Goal: Find specific page/section: Find specific page/section

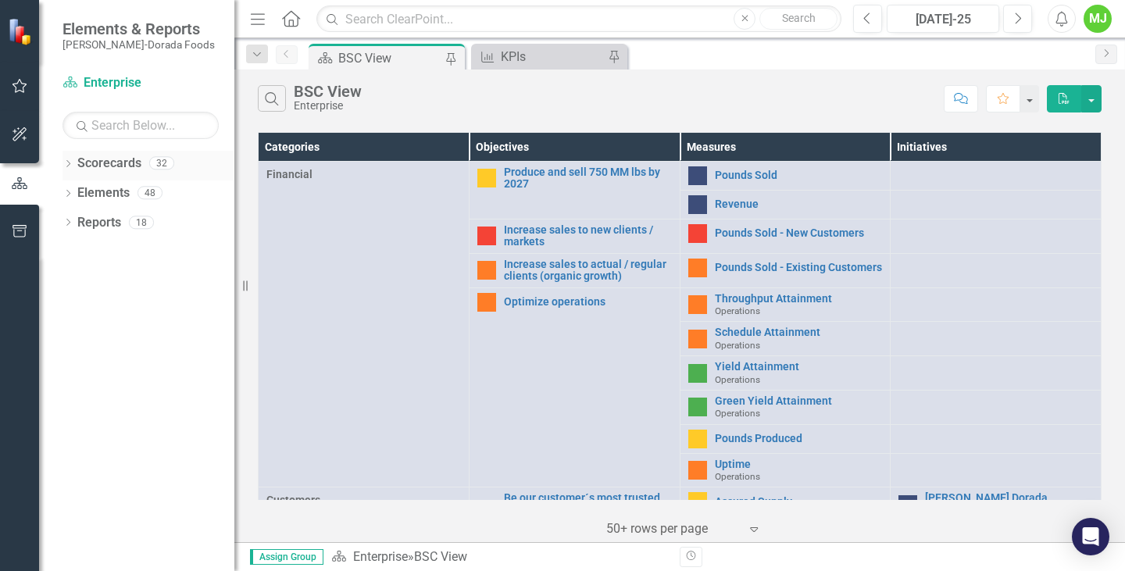
click at [70, 164] on icon "Dropdown" at bounding box center [68, 165] width 11 height 9
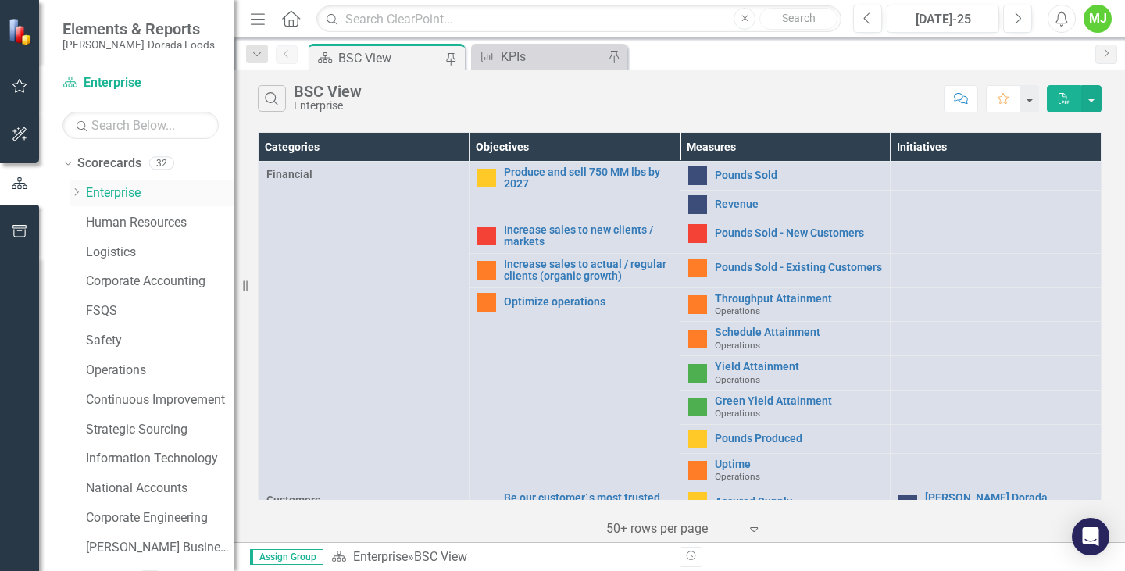
click at [75, 193] on icon "Dropdown" at bounding box center [76, 192] width 12 height 9
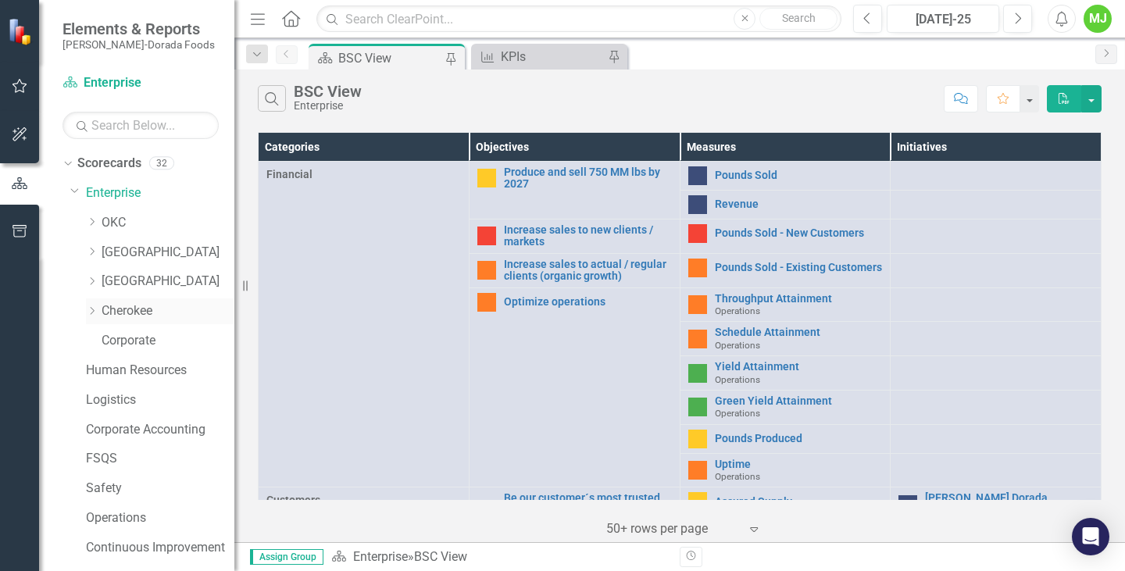
click at [122, 308] on link "Cherokee" at bounding box center [168, 311] width 133 height 18
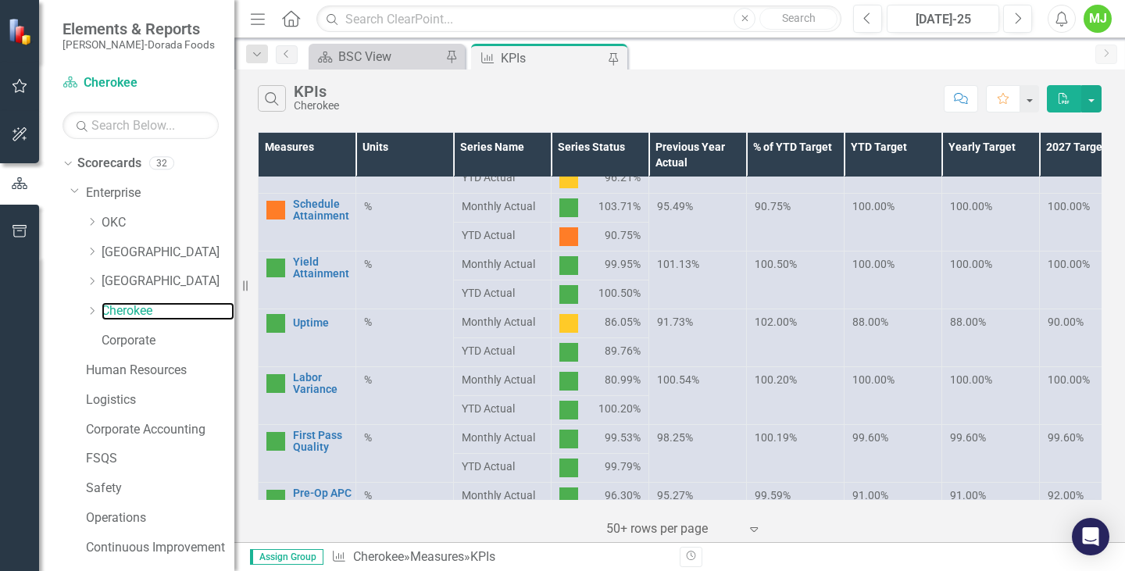
scroll to position [270, 0]
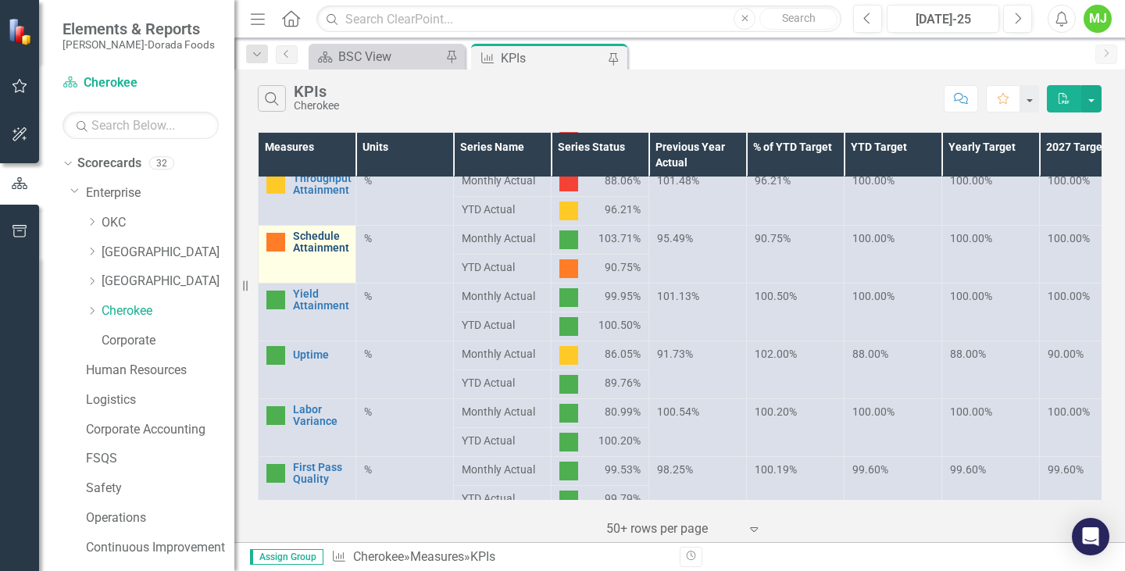
click at [314, 245] on link "Schedule Attainment" at bounding box center [321, 243] width 56 height 24
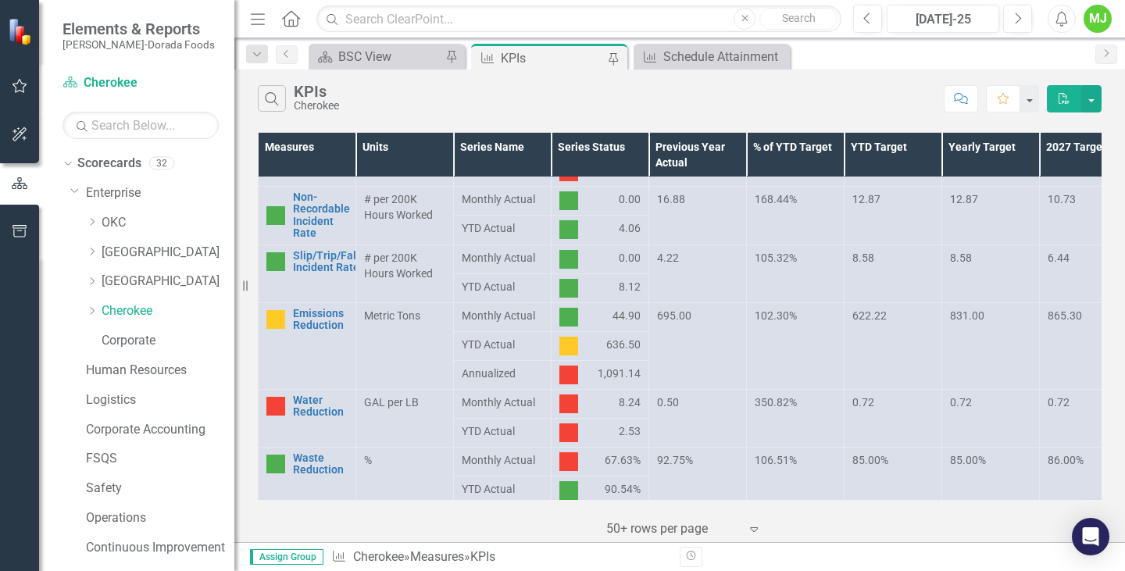
scroll to position [817, 0]
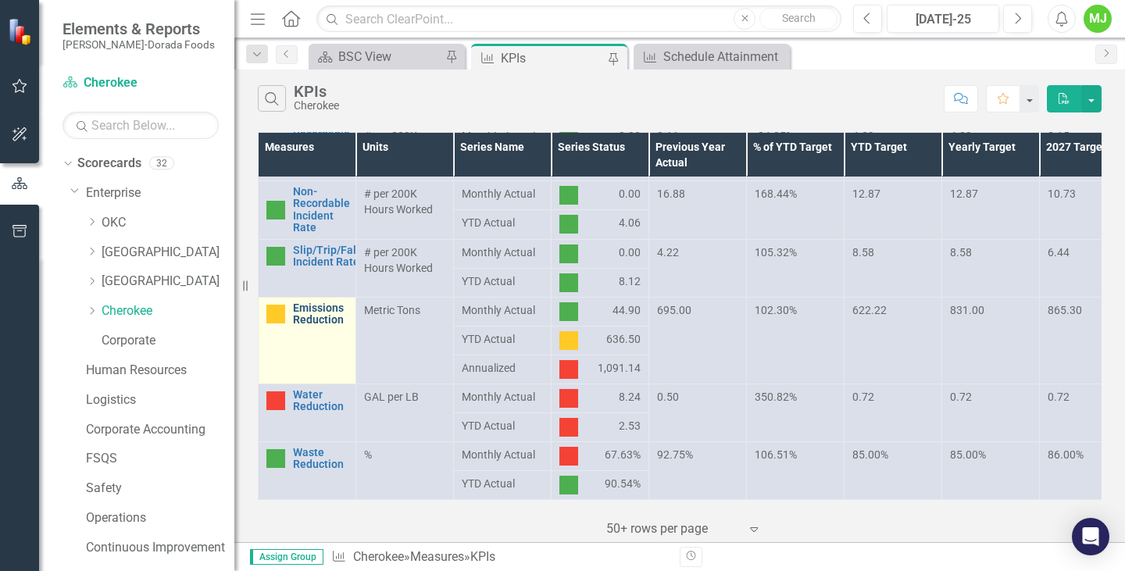
click at [334, 302] on link "Emissions Reduction" at bounding box center [320, 314] width 55 height 24
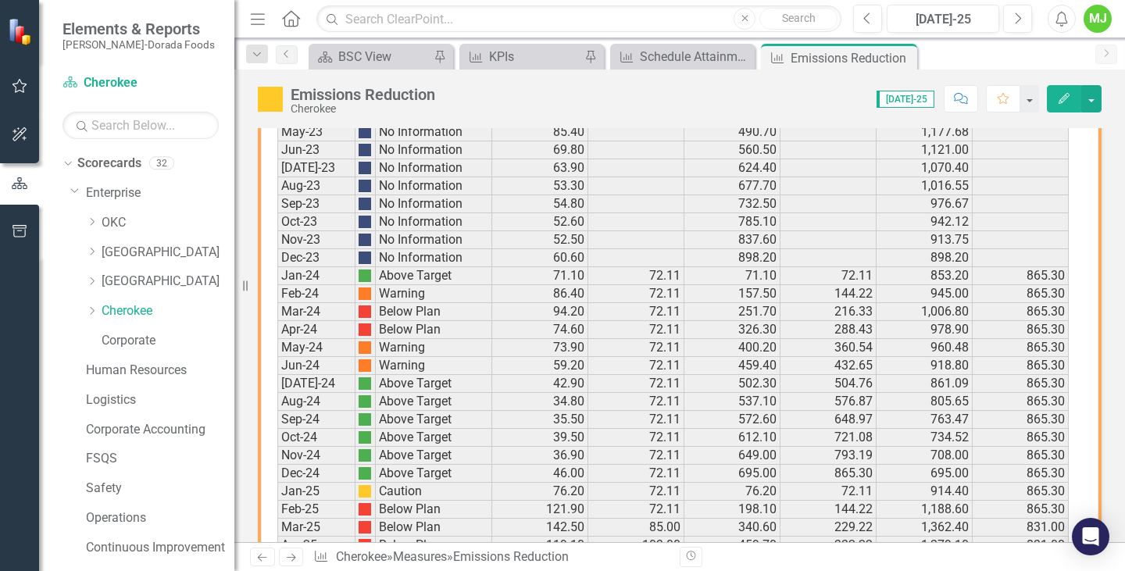
scroll to position [860, 0]
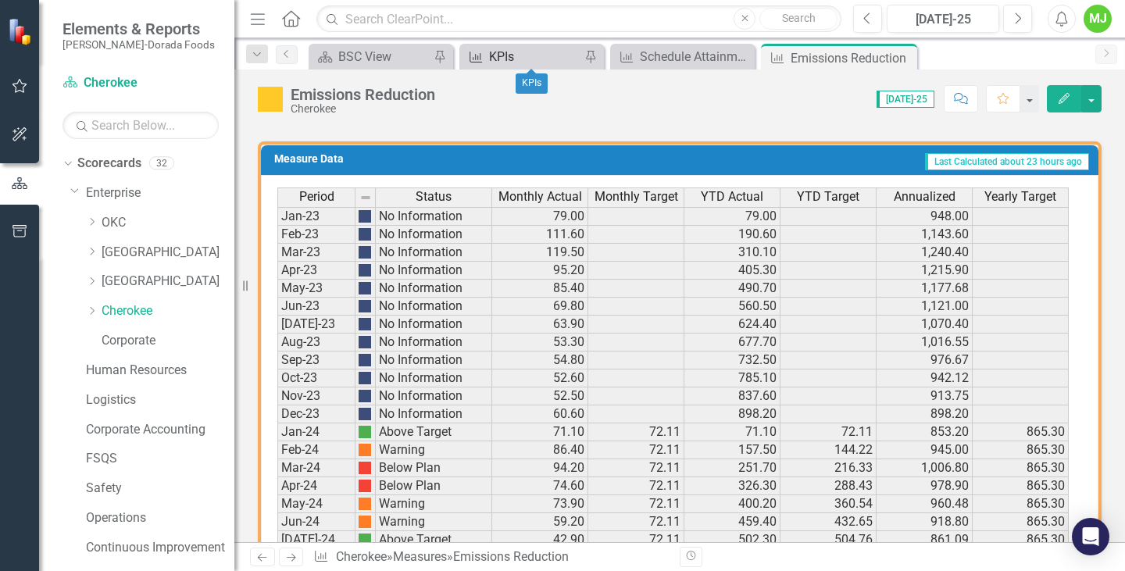
click at [553, 57] on div "KPIs" at bounding box center [534, 57] width 91 height 20
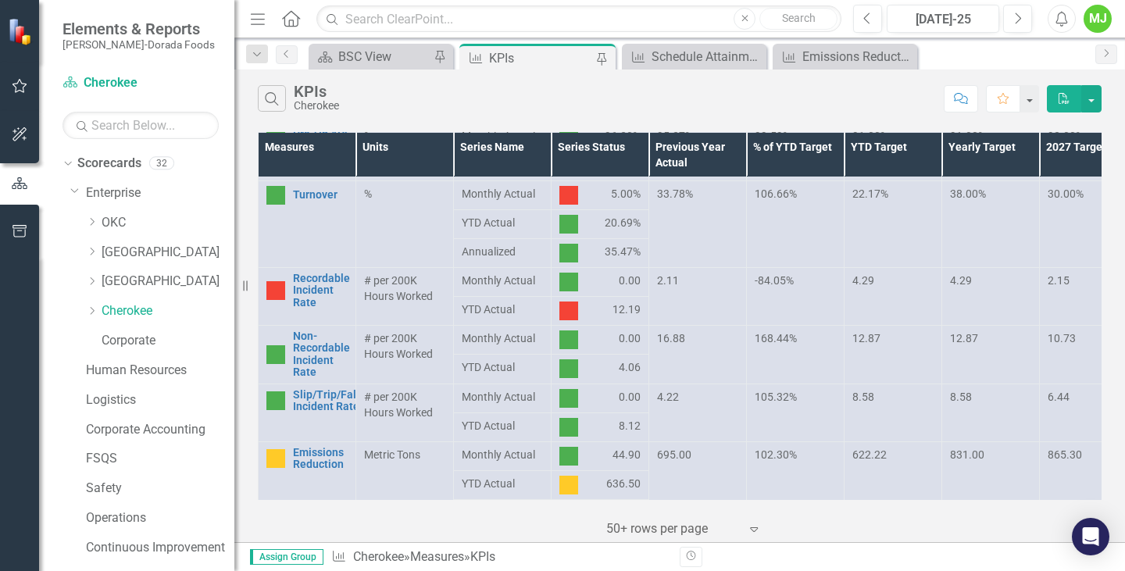
scroll to position [582, 0]
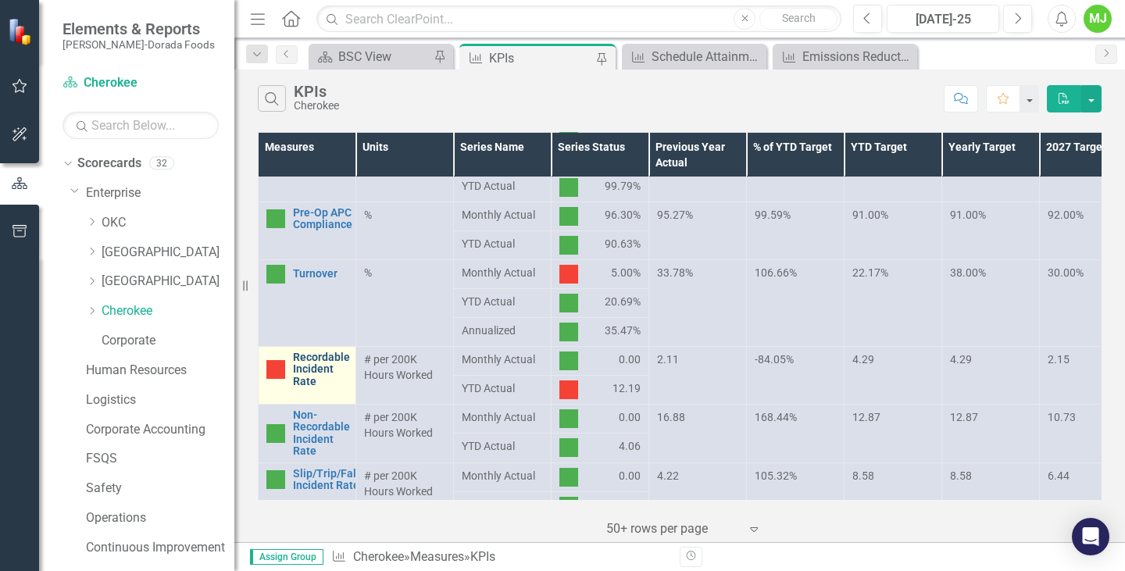
click at [319, 377] on link "Recordable Incident Rate" at bounding box center [321, 370] width 57 height 36
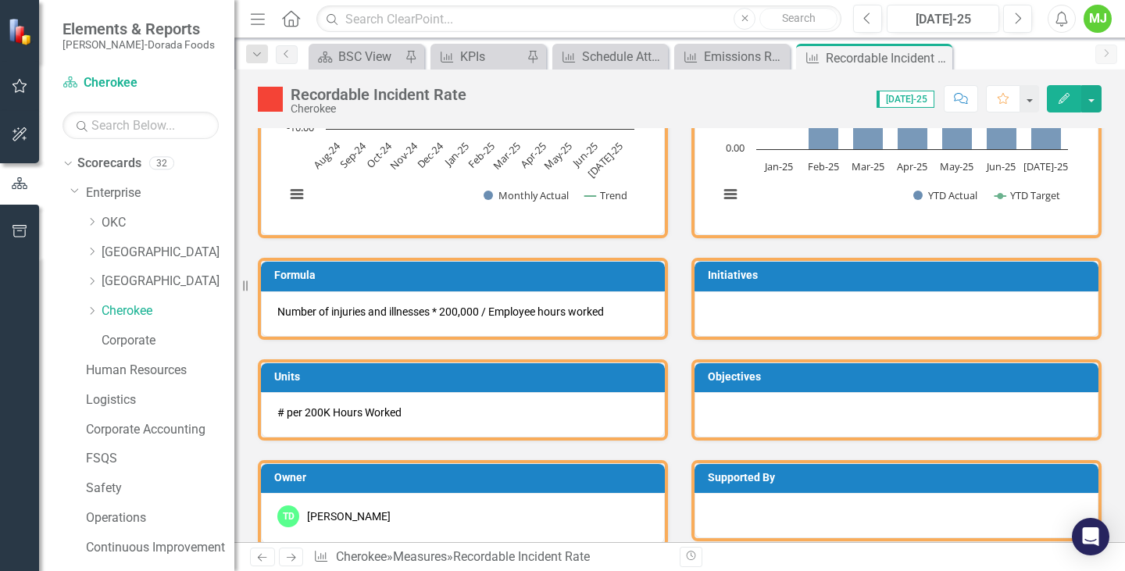
scroll to position [187, 0]
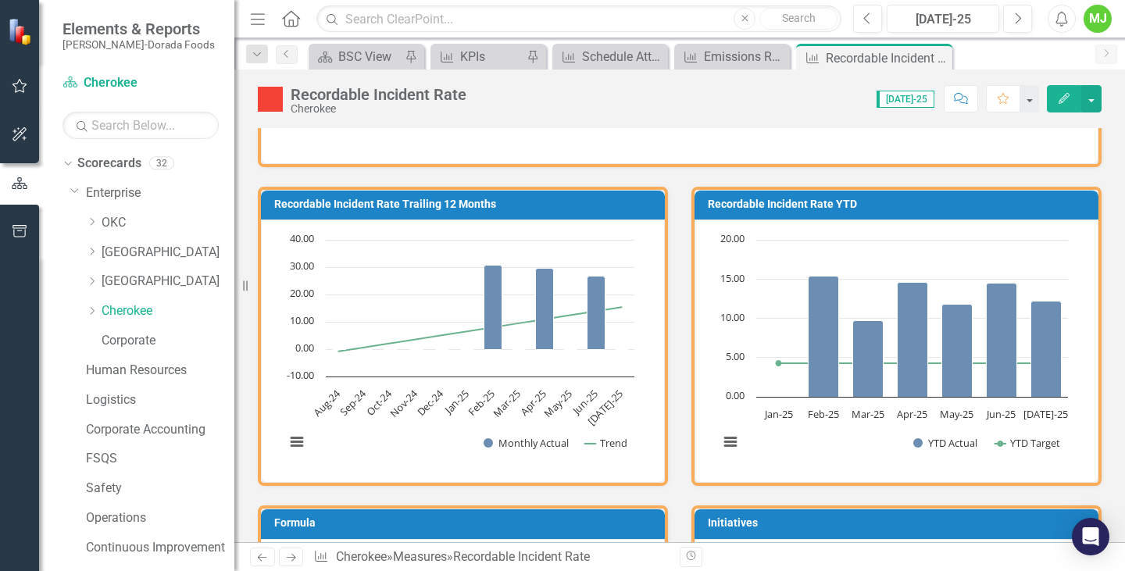
click at [912, 98] on span "[DATE]-25" at bounding box center [906, 99] width 58 height 17
click at [901, 99] on span "[DATE]-25" at bounding box center [906, 99] width 58 height 17
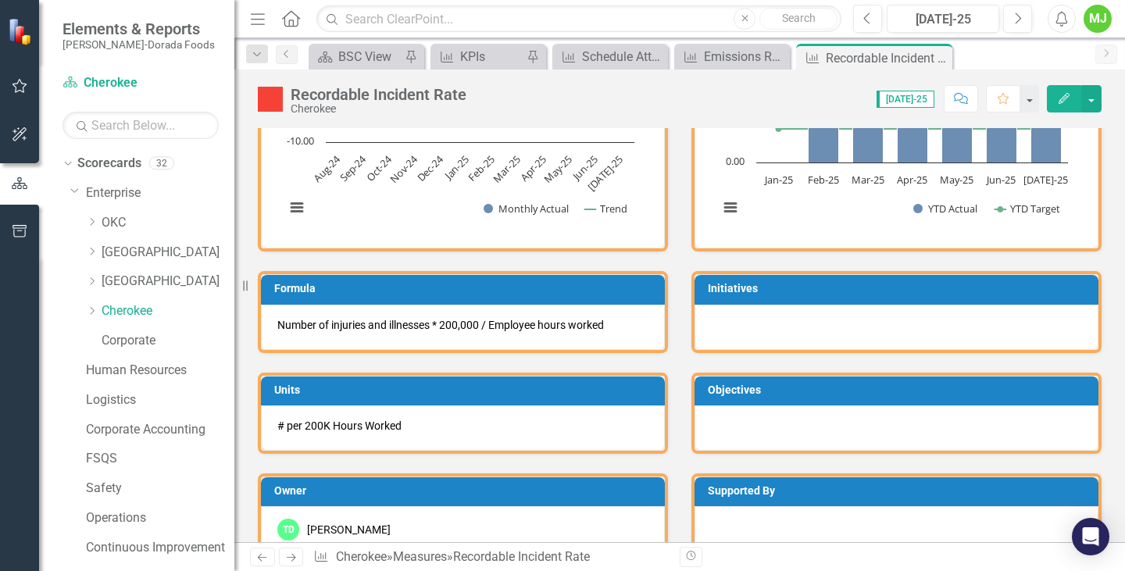
scroll to position [812, 0]
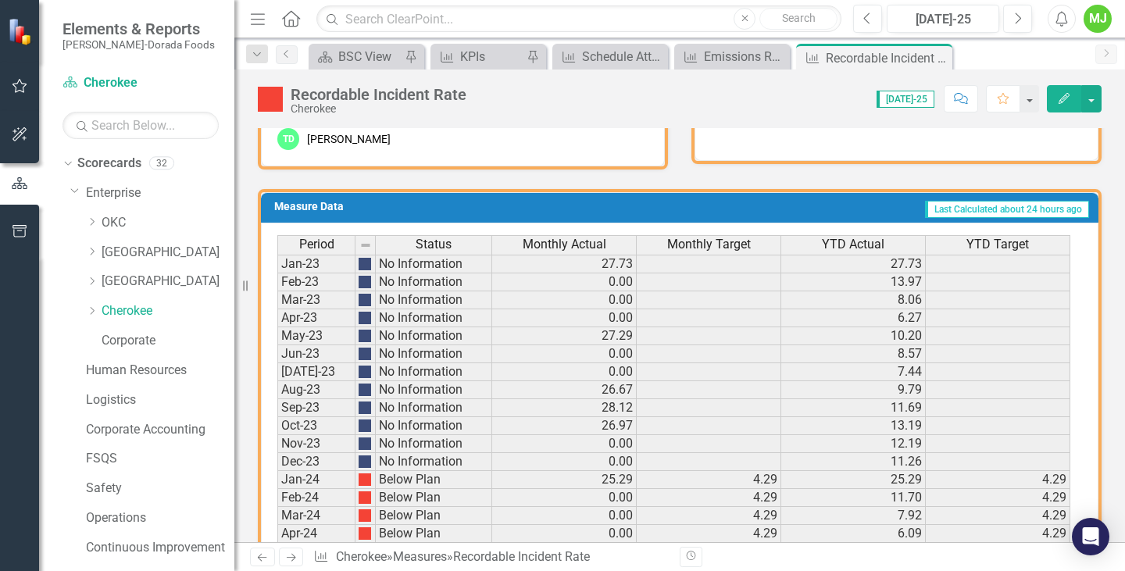
click at [916, 102] on span "[DATE]-25" at bounding box center [906, 99] width 58 height 17
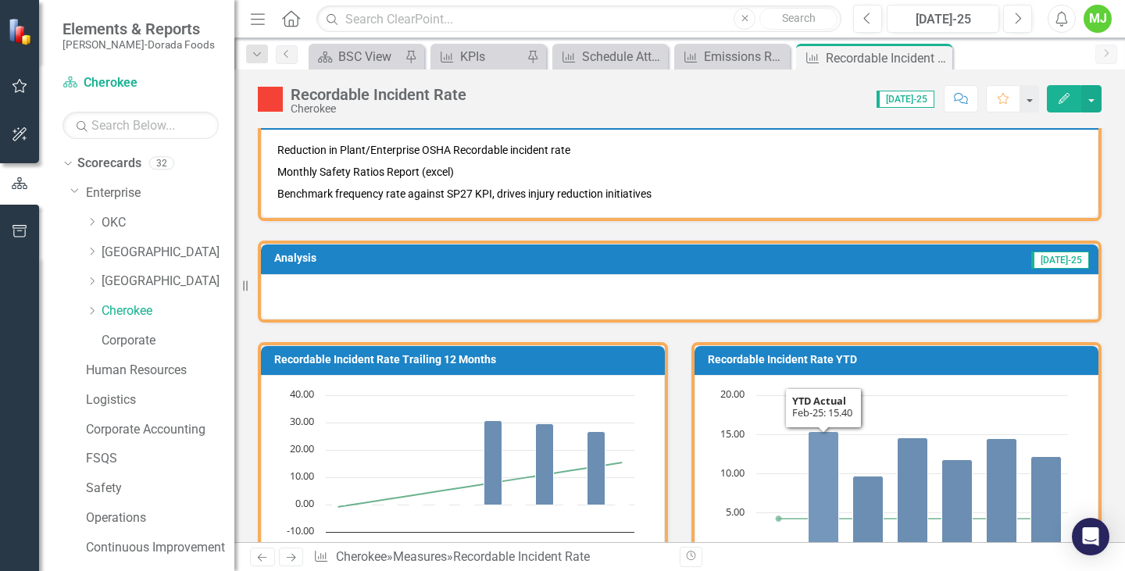
scroll to position [30, 0]
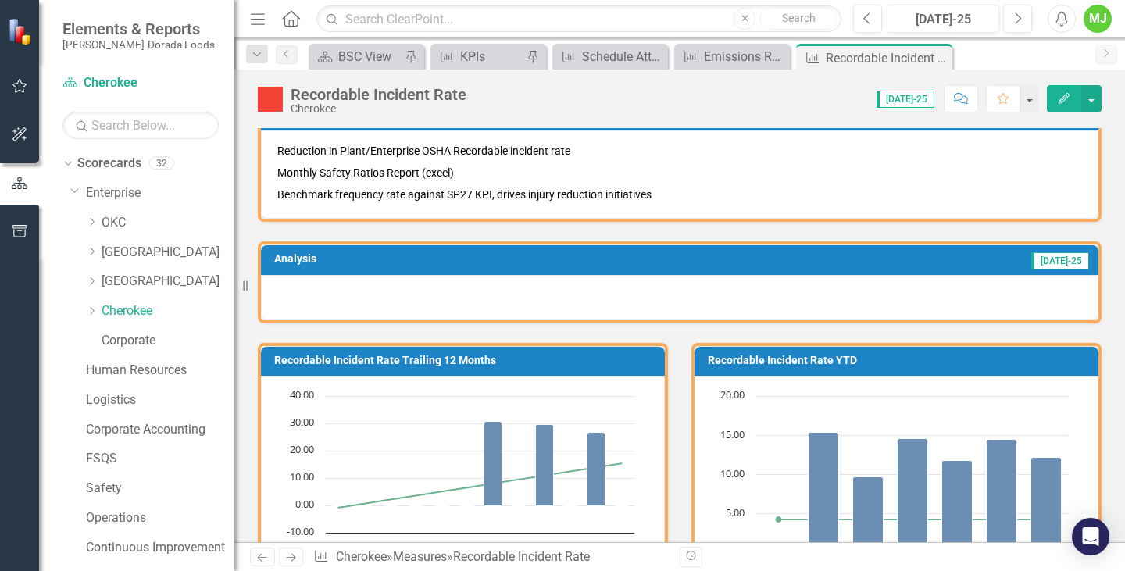
click at [908, 98] on span "[DATE]-25" at bounding box center [906, 99] width 58 height 17
click at [864, 97] on div "Score: 0.00 [DATE]-25 Completed Comment Favorite Edit" at bounding box center [788, 98] width 628 height 27
click at [932, 97] on span "[DATE]-25" at bounding box center [906, 99] width 58 height 17
click at [499, 55] on div "KPIs" at bounding box center [491, 57] width 63 height 20
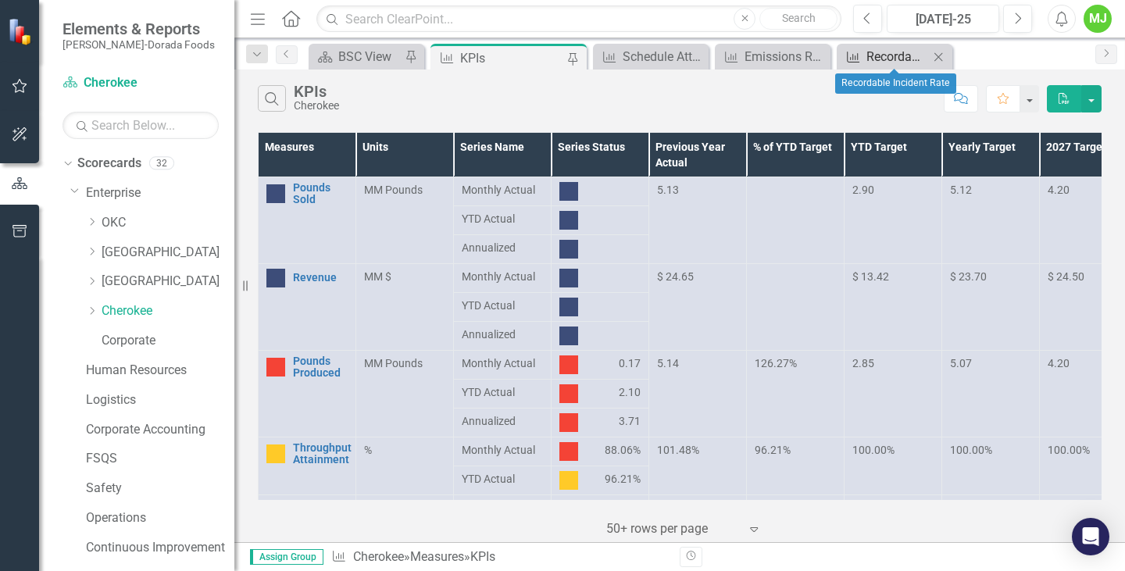
click at [889, 55] on div "Recordable Incident Rate" at bounding box center [898, 57] width 63 height 20
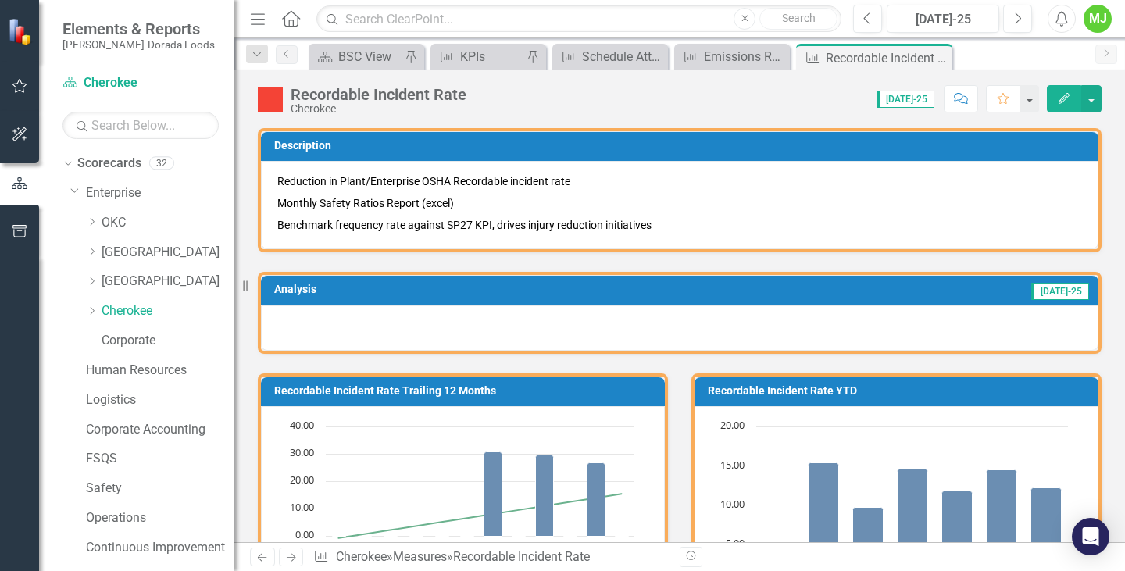
click at [906, 98] on span "[DATE]-25" at bounding box center [906, 99] width 58 height 17
drag, startPoint x: 908, startPoint y: 98, endPoint x: 828, endPoint y: 94, distance: 80.6
click at [828, 94] on div "Score: 0.00 [DATE]-25 Completed Comment Favorite Edit" at bounding box center [788, 98] width 628 height 27
click at [889, 96] on div "[DATE]-25" at bounding box center [902, 99] width 67 height 18
click at [886, 96] on div "[DATE]-25" at bounding box center [902, 99] width 67 height 18
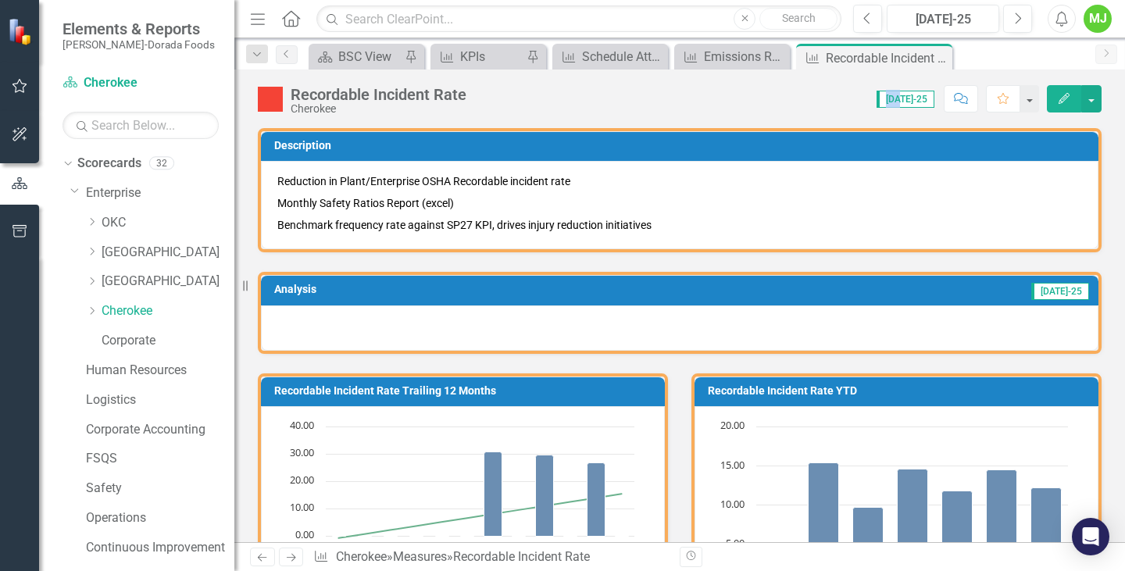
click at [892, 96] on div "[DATE]-25" at bounding box center [902, 99] width 67 height 18
click at [896, 96] on span "[DATE]-25" at bounding box center [906, 99] width 58 height 17
click at [896, 97] on span "[DATE]-25" at bounding box center [906, 99] width 58 height 17
click at [880, 97] on div "Score: 0.00 [DATE]-25 Completed Comment Favorite Edit" at bounding box center [788, 98] width 628 height 27
click at [865, 97] on div "Score: 0.00 [DATE]-25 Completed Comment Favorite Edit" at bounding box center [788, 98] width 628 height 27
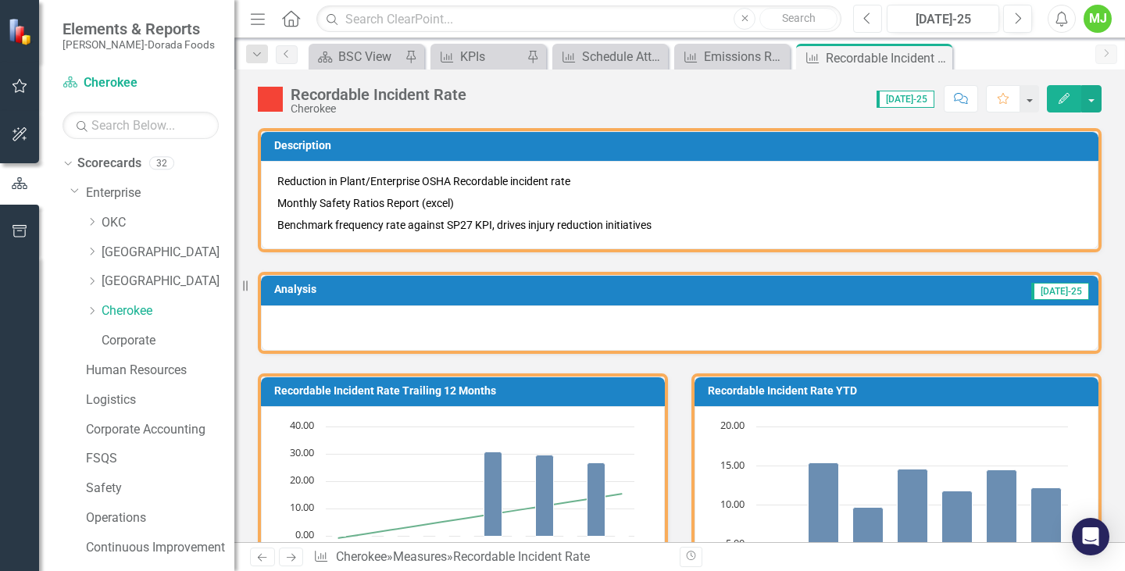
click at [869, 17] on icon "Previous" at bounding box center [868, 19] width 9 height 14
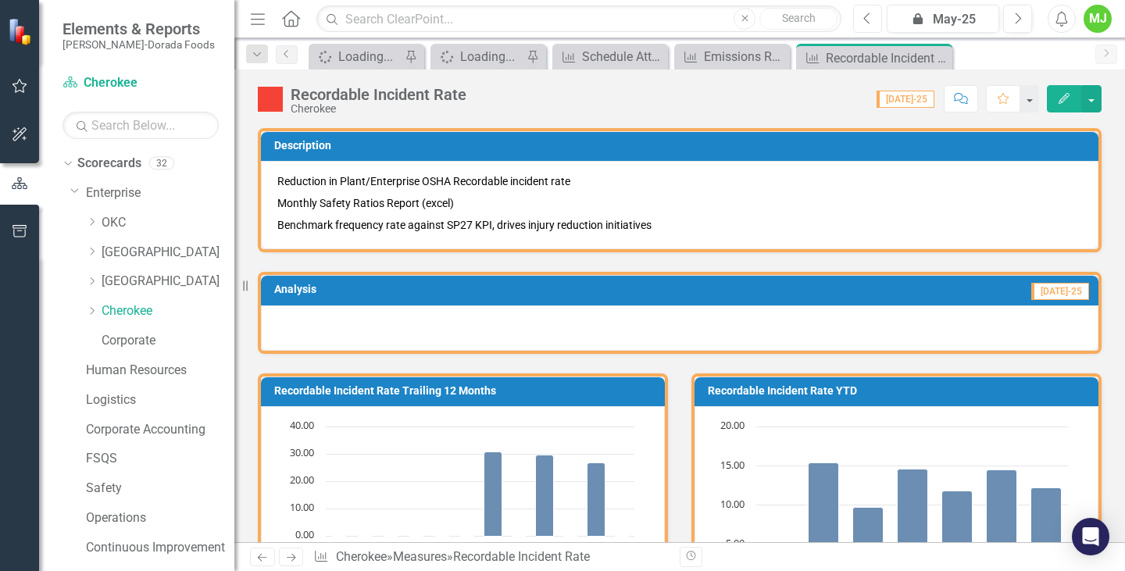
click at [869, 17] on icon "Previous" at bounding box center [868, 19] width 9 height 14
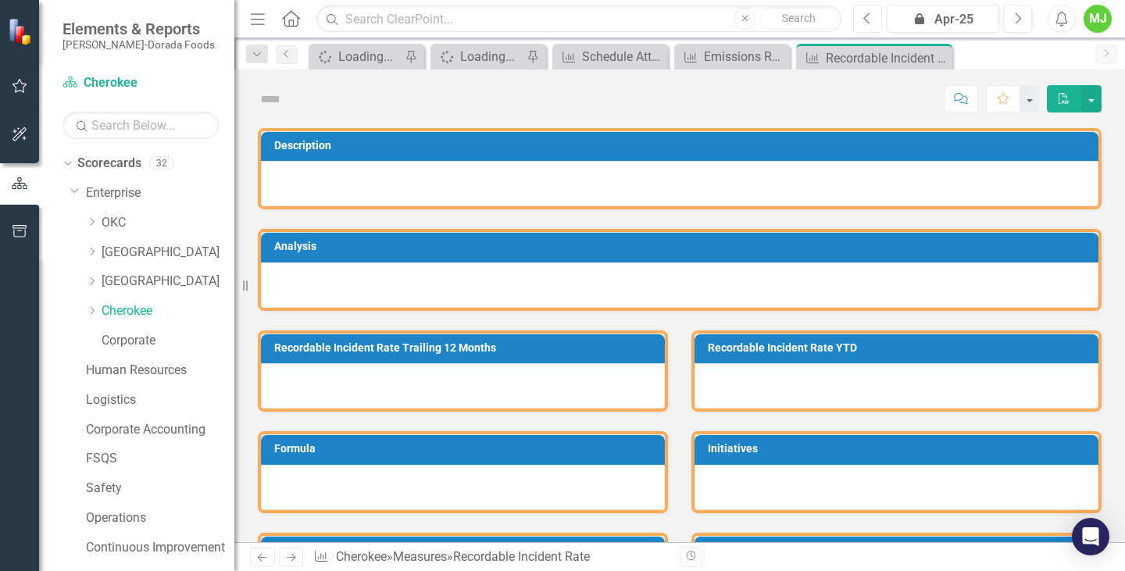
click at [870, 16] on icon "Previous" at bounding box center [868, 19] width 9 height 14
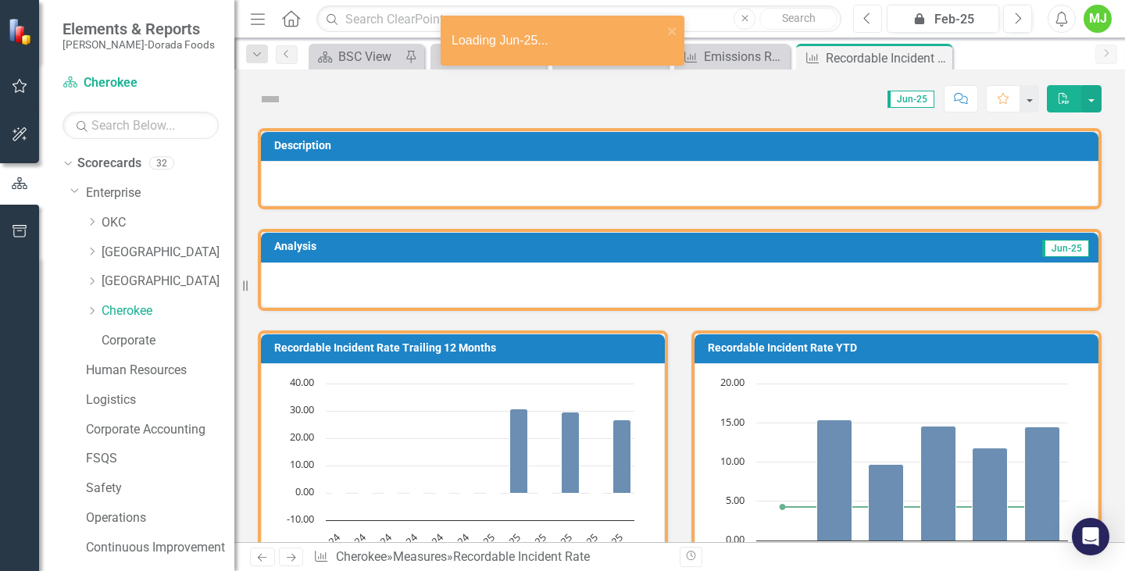
click at [870, 16] on icon "Previous" at bounding box center [868, 19] width 9 height 14
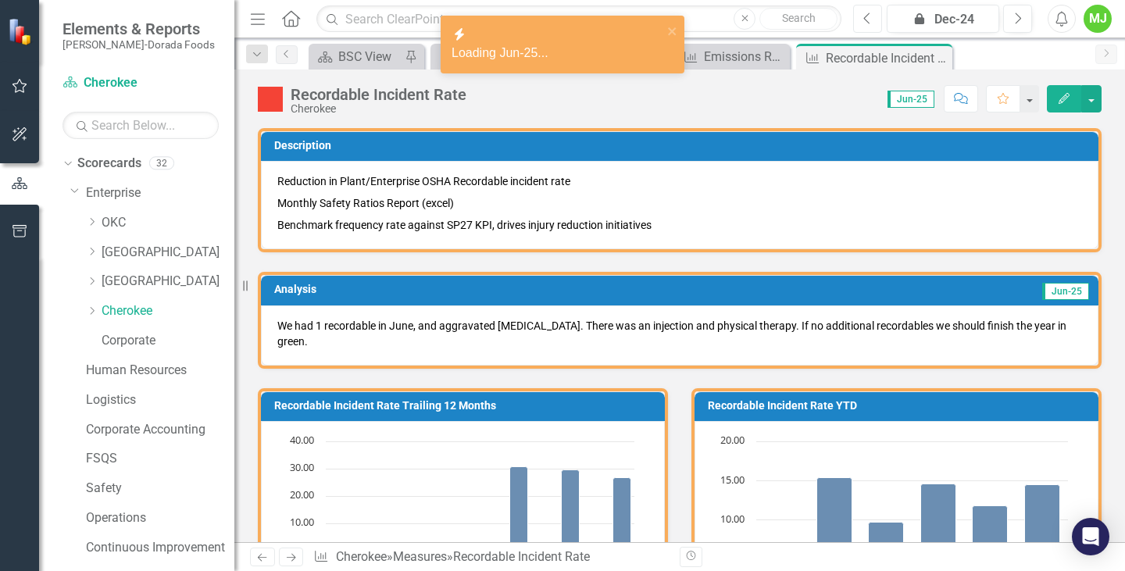
click at [871, 16] on icon "Previous" at bounding box center [868, 19] width 9 height 14
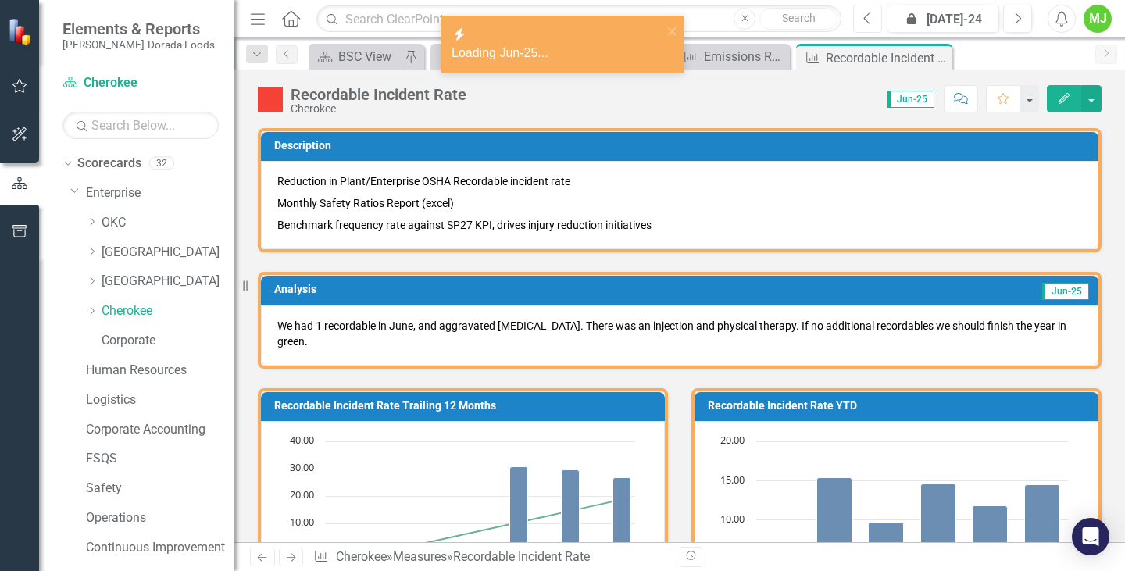
click at [871, 16] on icon "Previous" at bounding box center [868, 19] width 9 height 14
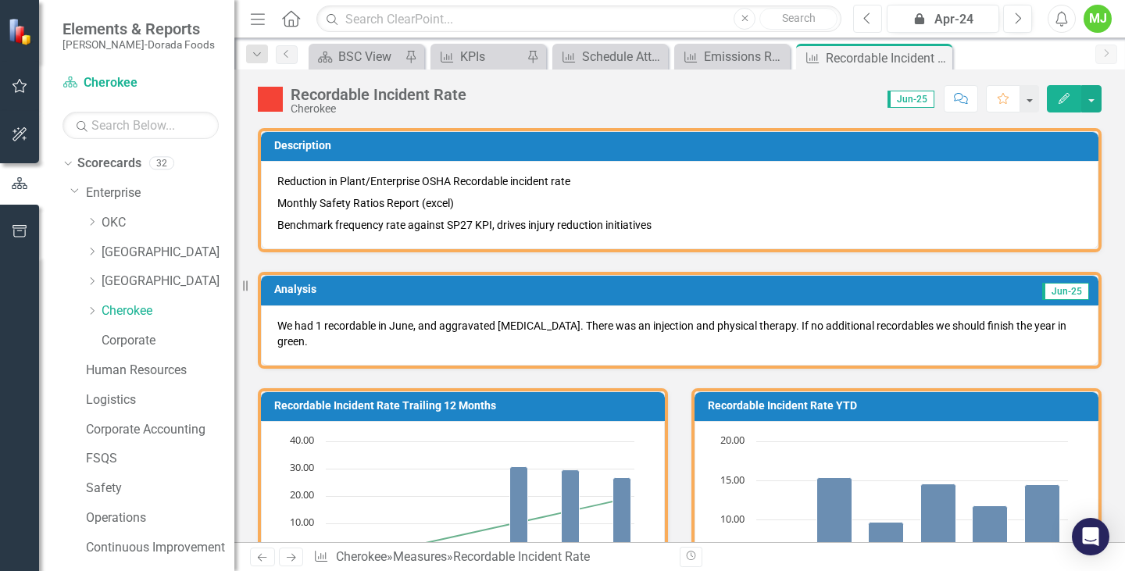
click at [871, 16] on icon "Previous" at bounding box center [868, 19] width 9 height 14
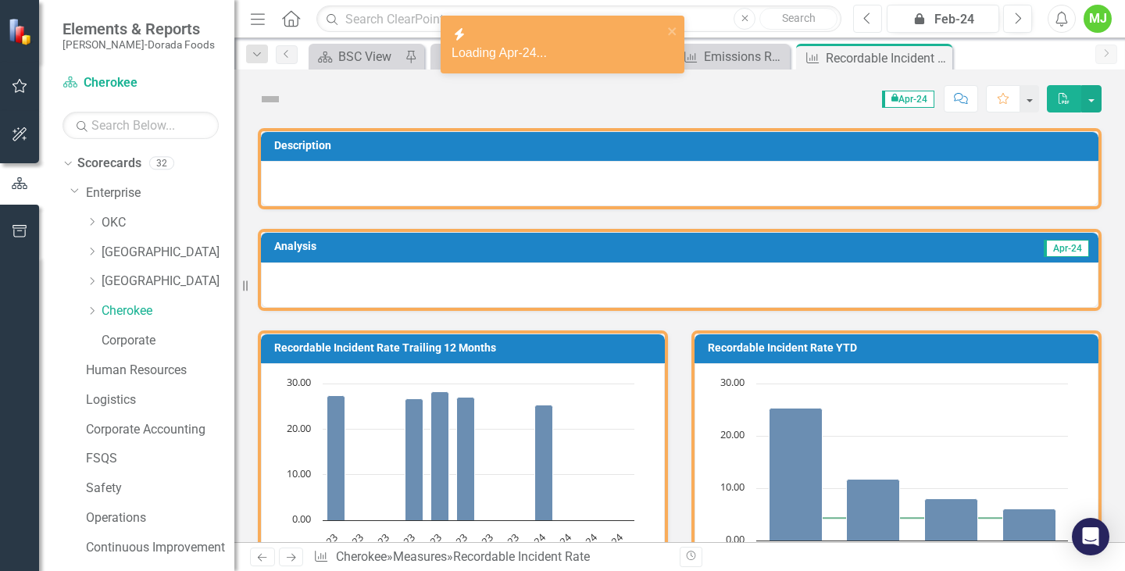
click at [871, 16] on icon "Previous" at bounding box center [868, 19] width 9 height 14
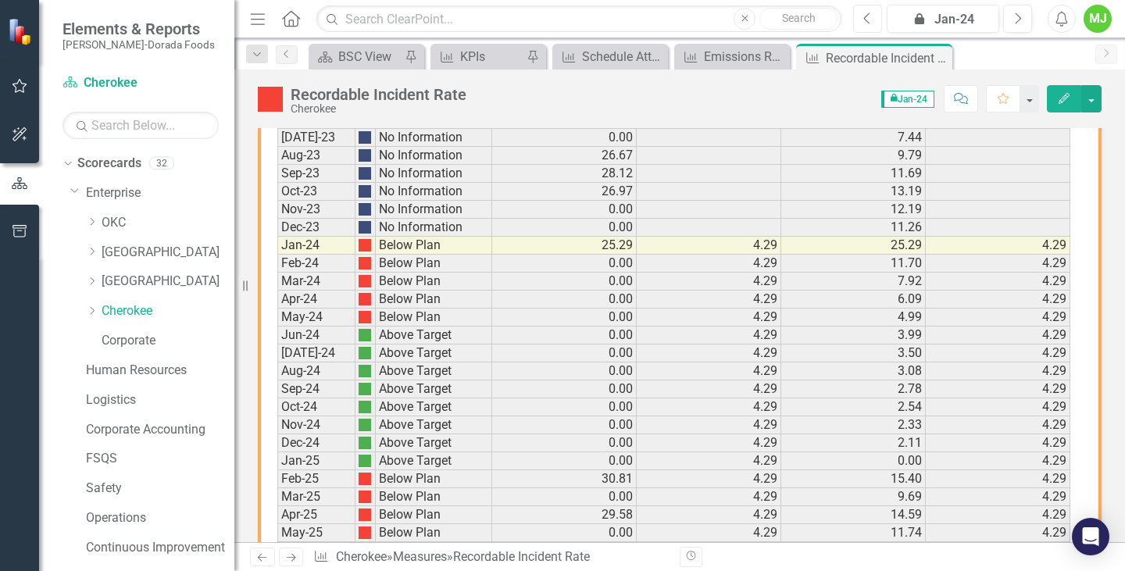
scroll to position [578, 0]
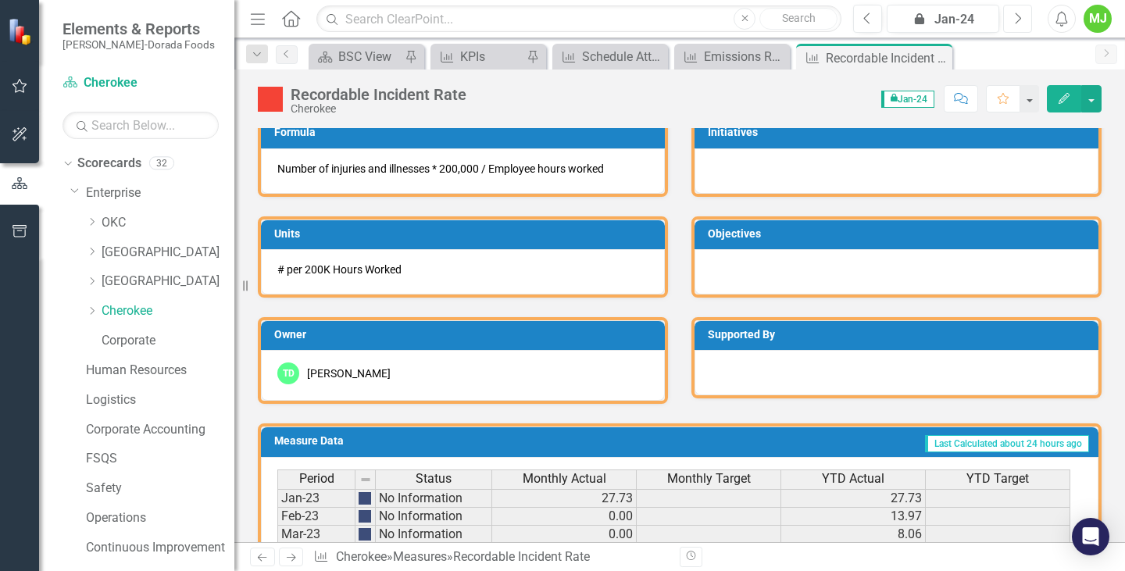
click at [1020, 19] on icon "Next" at bounding box center [1018, 19] width 9 height 14
click at [1019, 19] on icon "Next" at bounding box center [1018, 19] width 9 height 14
click at [1019, 20] on icon "Next" at bounding box center [1018, 19] width 9 height 14
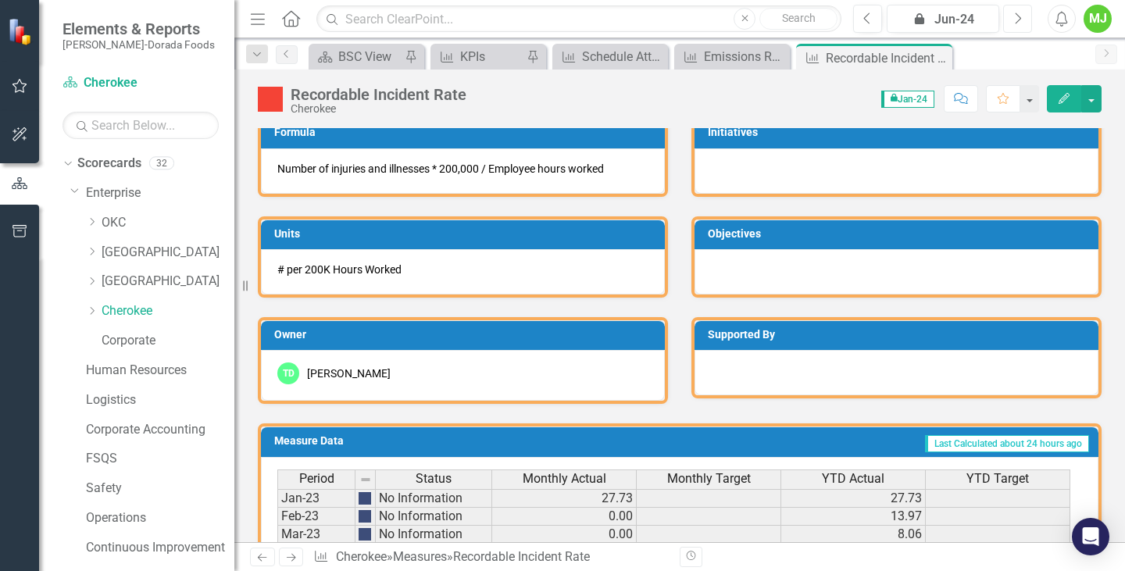
click at [1019, 20] on icon "Next" at bounding box center [1018, 19] width 9 height 14
click at [1019, 20] on icon "button" at bounding box center [1019, 18] width 6 height 11
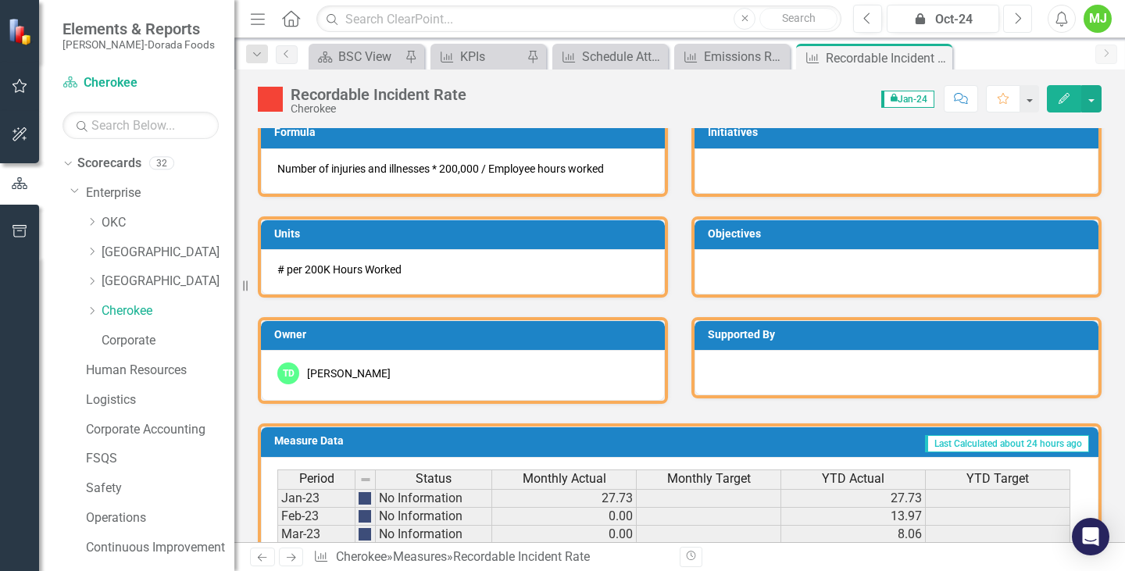
click at [1019, 20] on icon "button" at bounding box center [1019, 18] width 6 height 11
click at [1019, 21] on icon "Next" at bounding box center [1018, 19] width 9 height 14
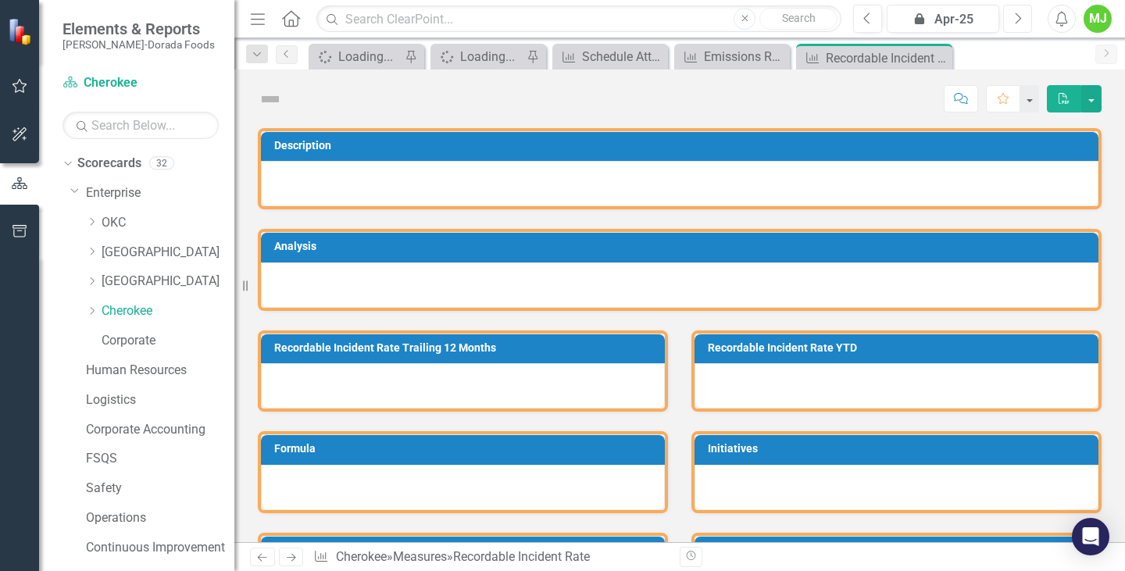
click at [1019, 21] on icon "Next" at bounding box center [1018, 19] width 9 height 14
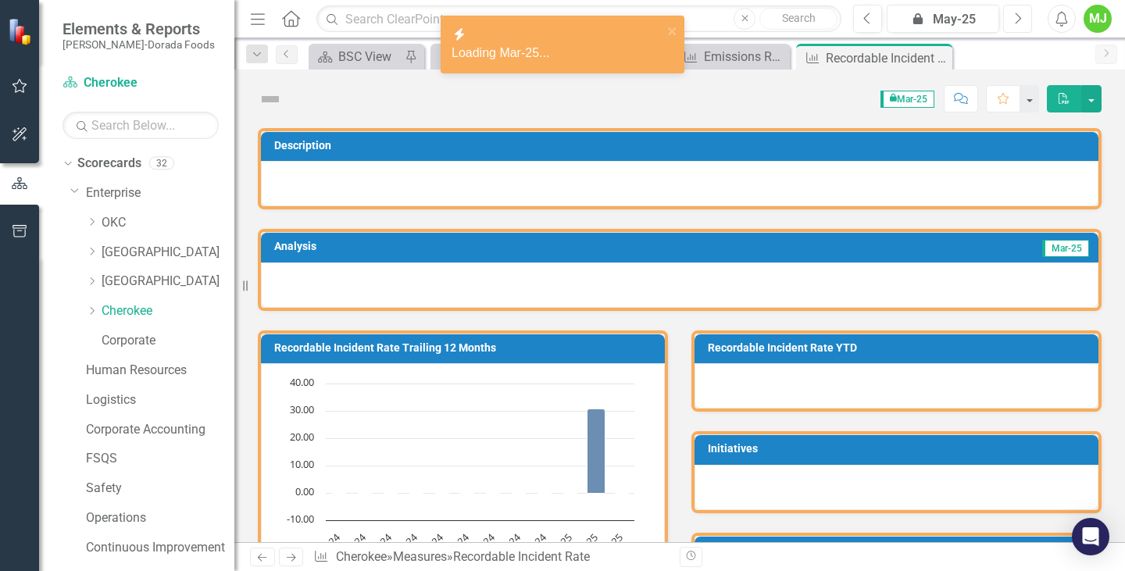
click at [1019, 21] on icon "Next" at bounding box center [1018, 19] width 9 height 14
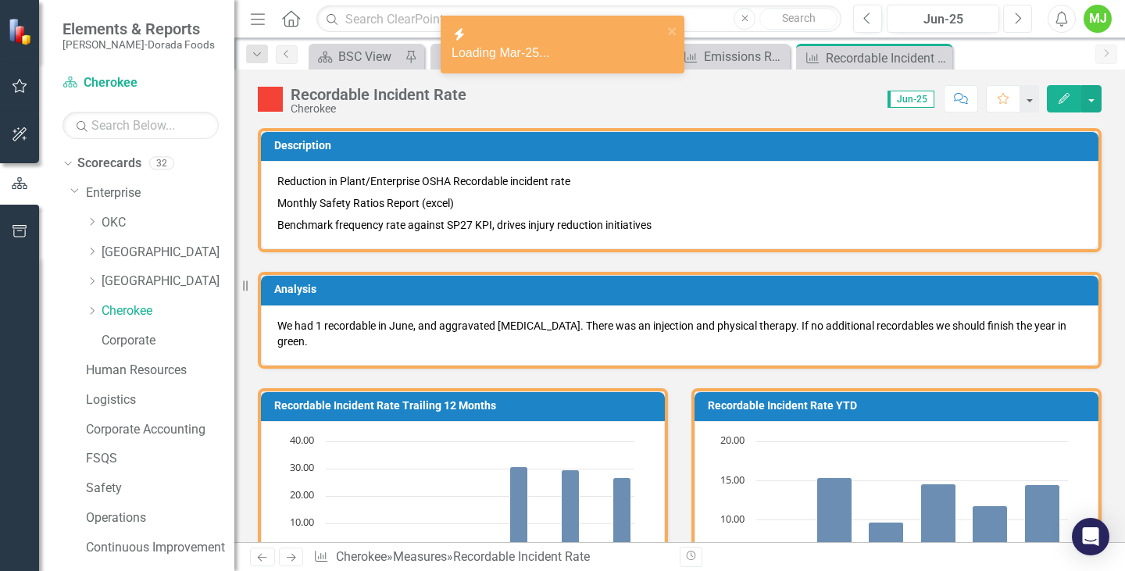
click at [1019, 21] on icon "Next" at bounding box center [1018, 19] width 9 height 14
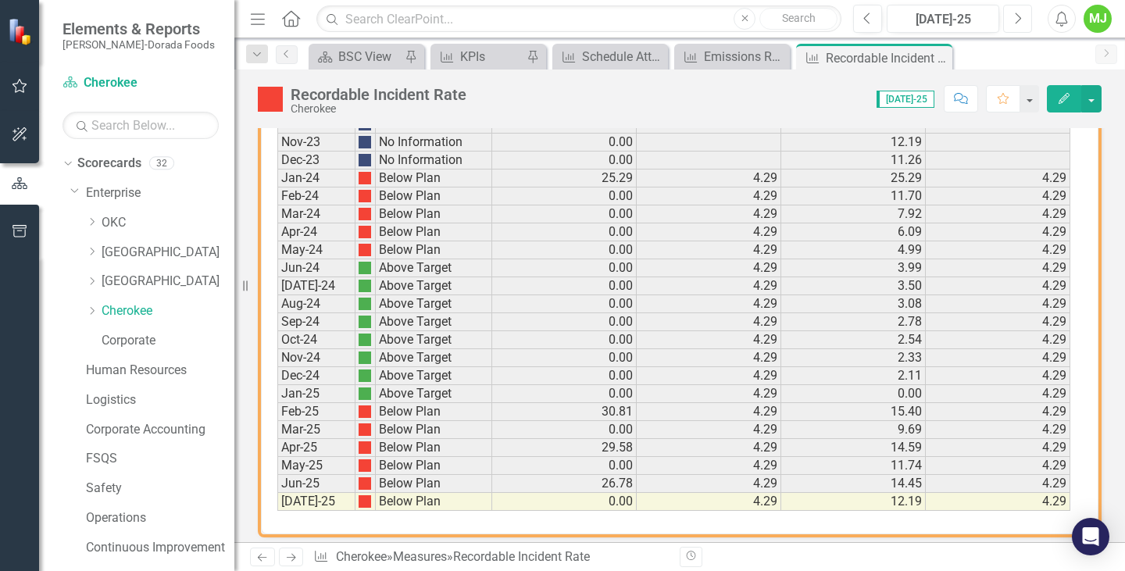
scroll to position [1125, 0]
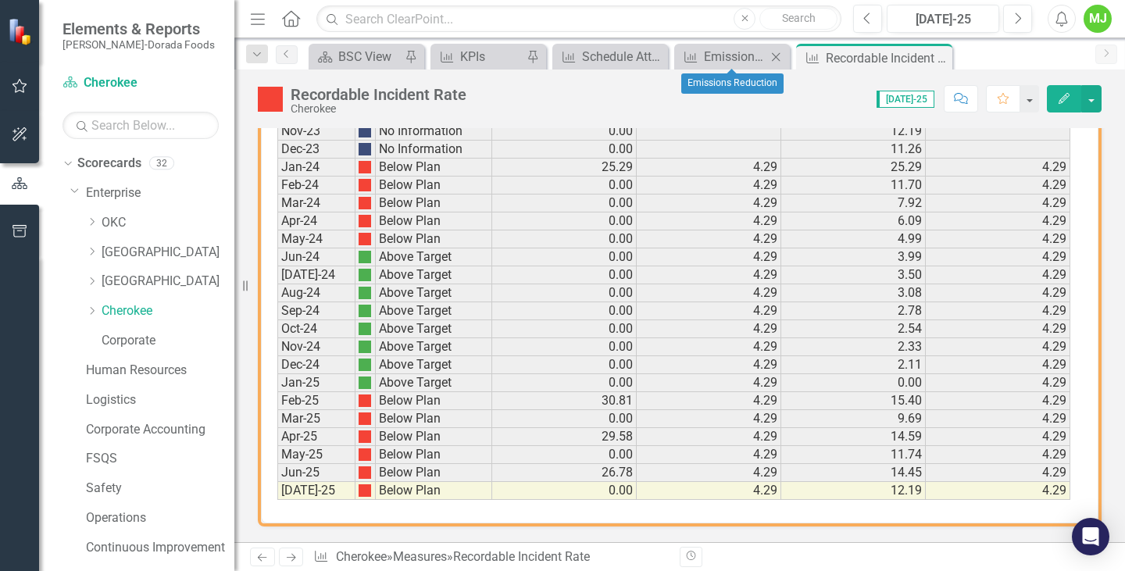
click at [779, 51] on icon "Close" at bounding box center [776, 57] width 16 height 13
click at [657, 52] on icon "Close" at bounding box center [654, 57] width 16 height 13
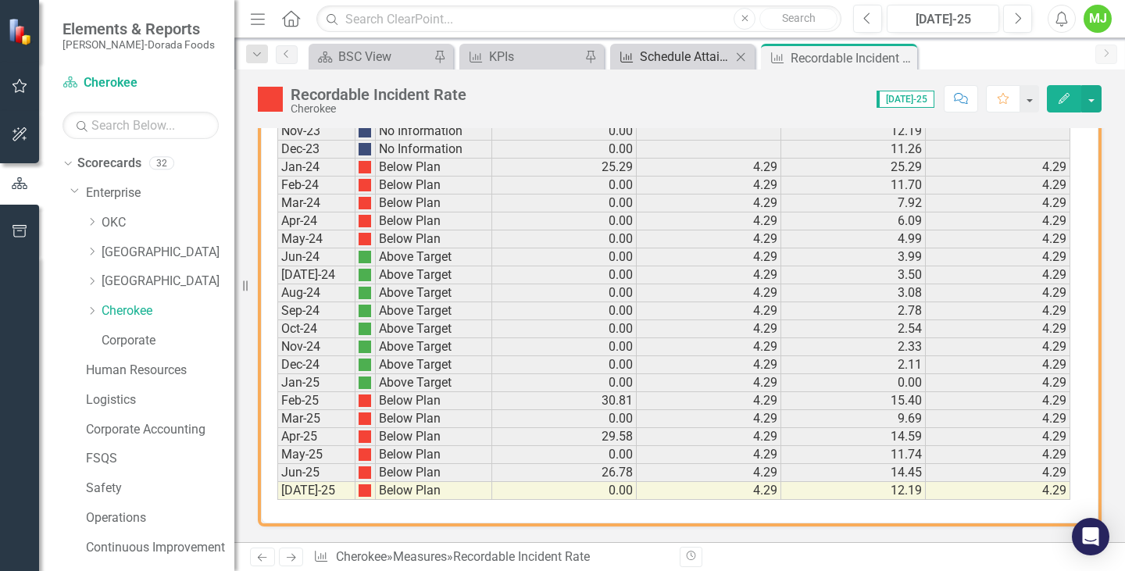
click at [678, 49] on div "Schedule Attainment" at bounding box center [685, 57] width 91 height 20
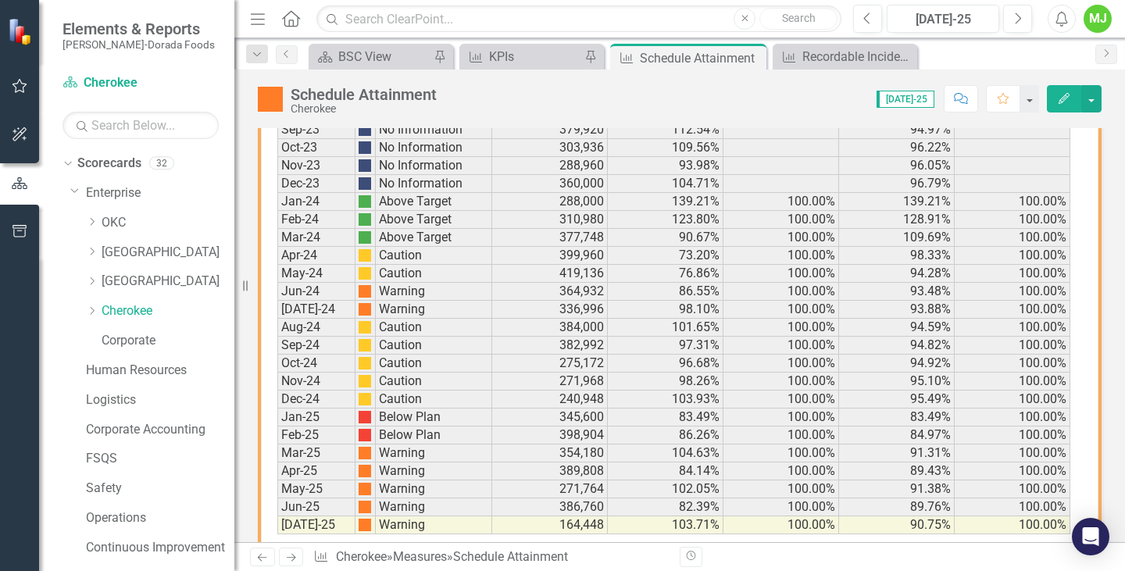
scroll to position [1123, 0]
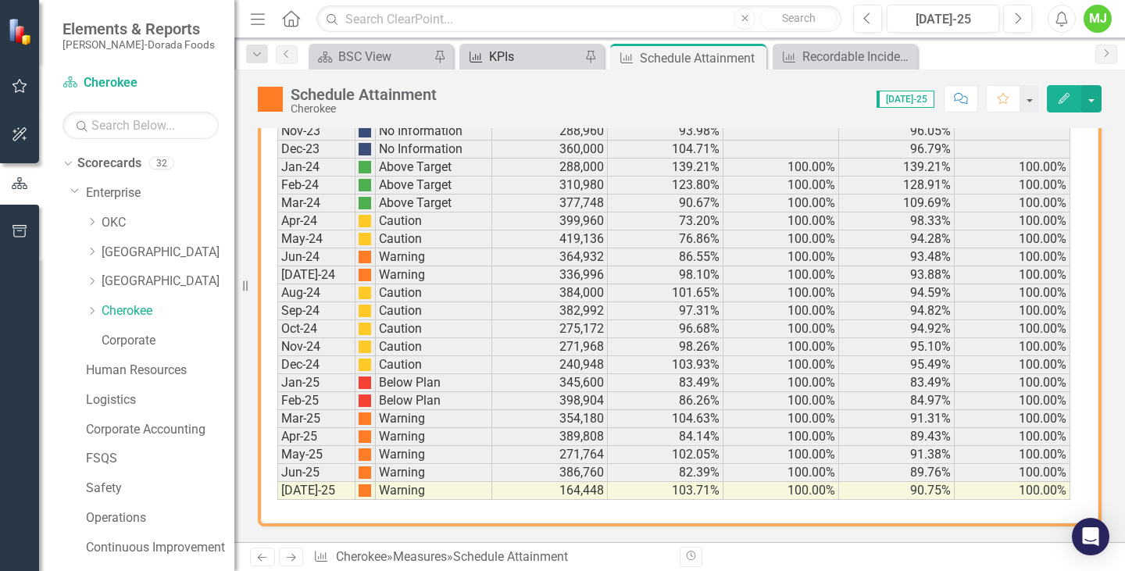
click at [506, 53] on div "KPIs" at bounding box center [534, 57] width 91 height 20
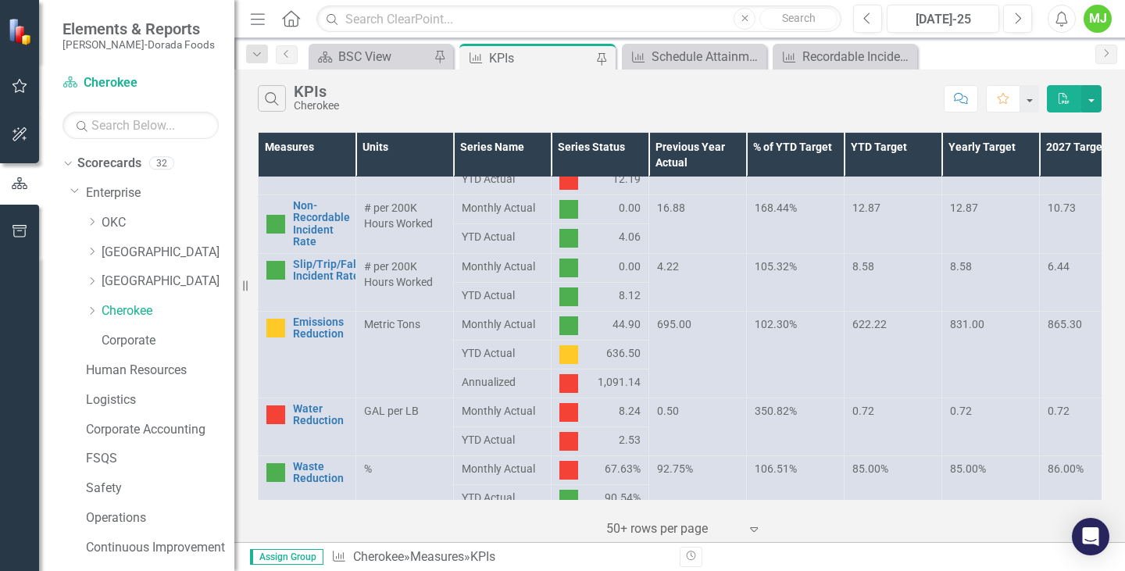
scroll to position [817, 0]
